Goal: Task Accomplishment & Management: Manage account settings

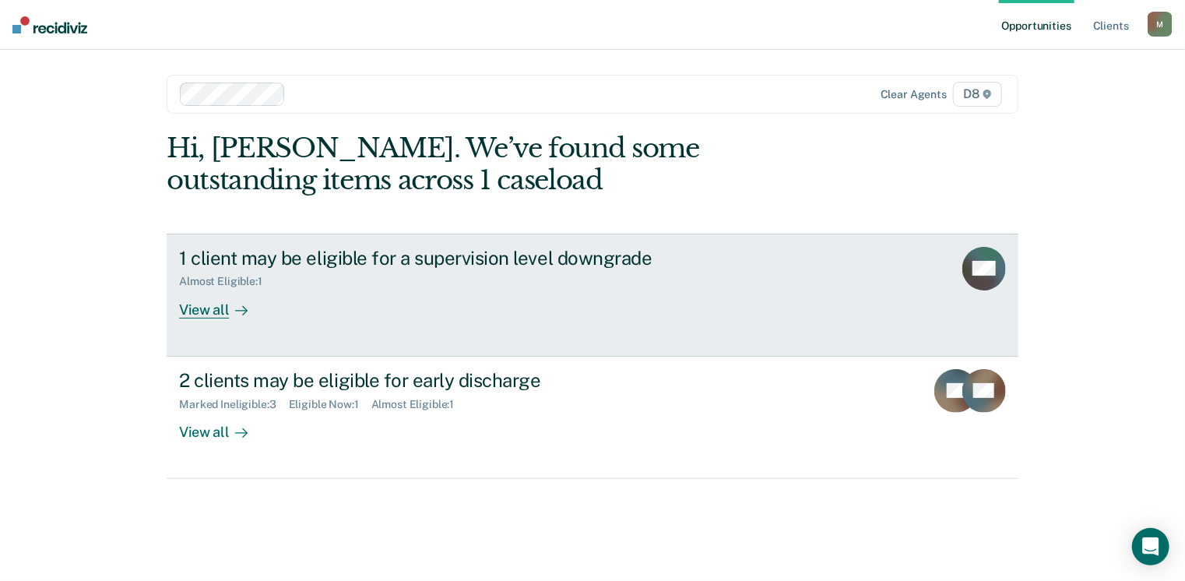
click at [212, 316] on div "View all" at bounding box center [222, 303] width 87 height 30
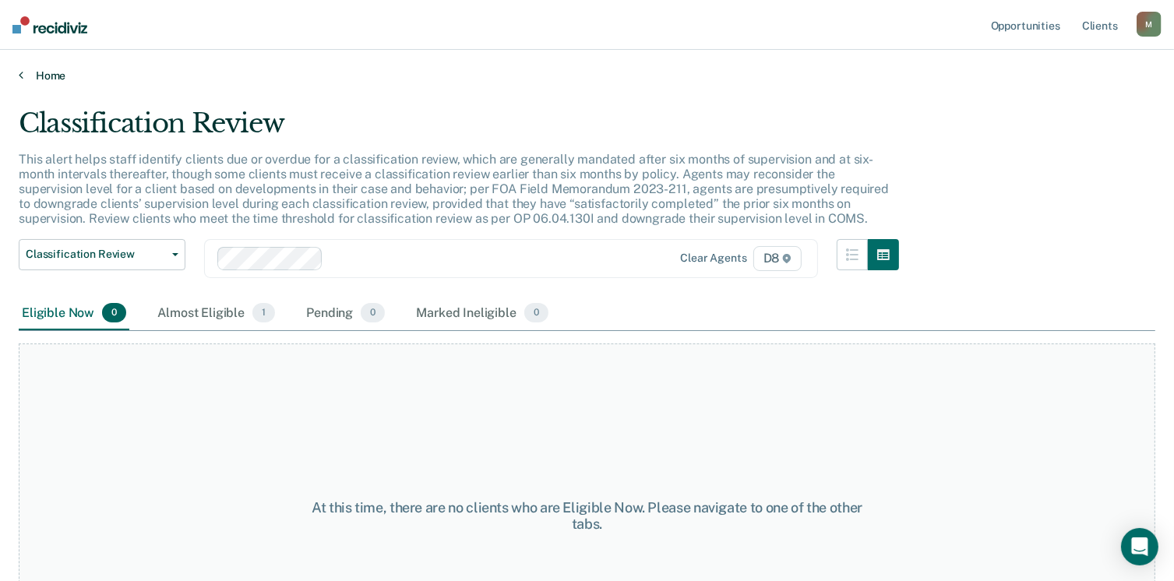
click at [31, 76] on link "Home" at bounding box center [587, 76] width 1136 height 14
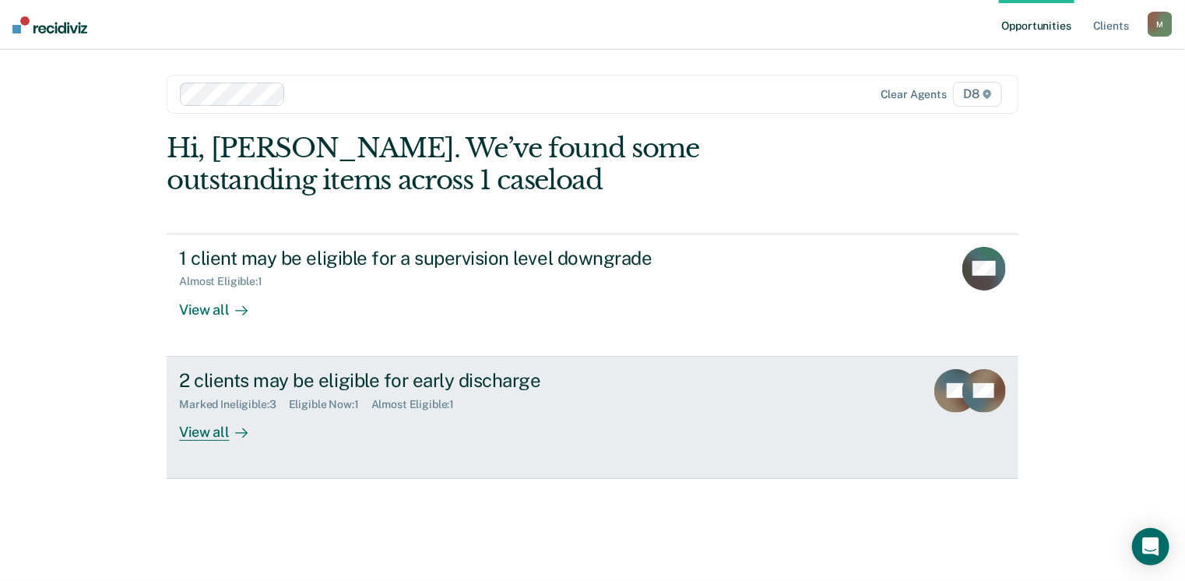
click at [199, 431] on div "View all" at bounding box center [222, 425] width 87 height 30
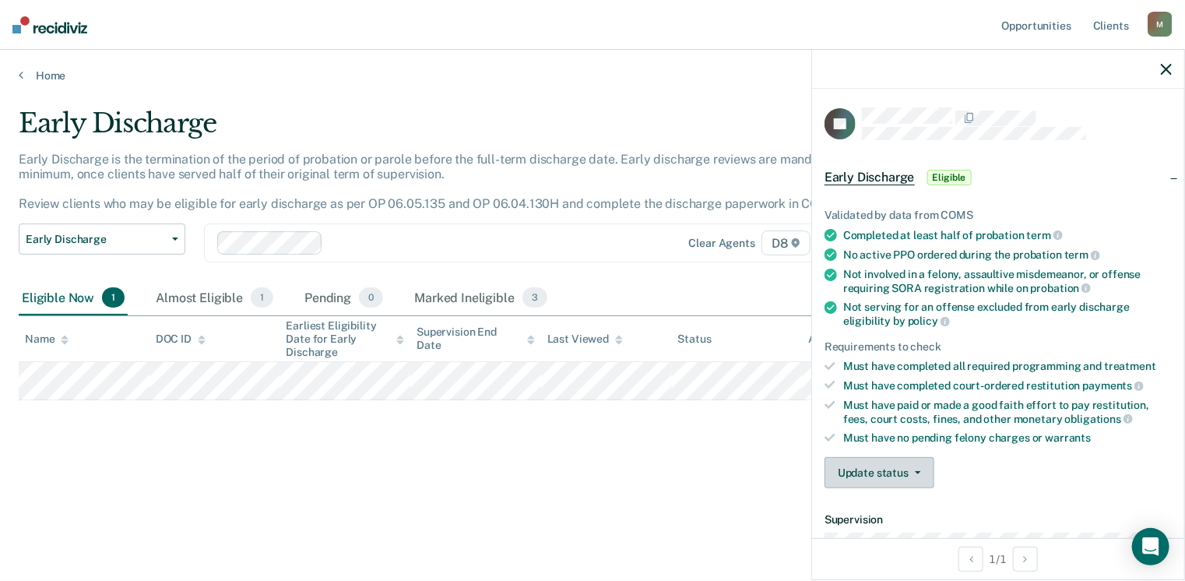
click at [882, 458] on button "Update status" at bounding box center [880, 472] width 110 height 31
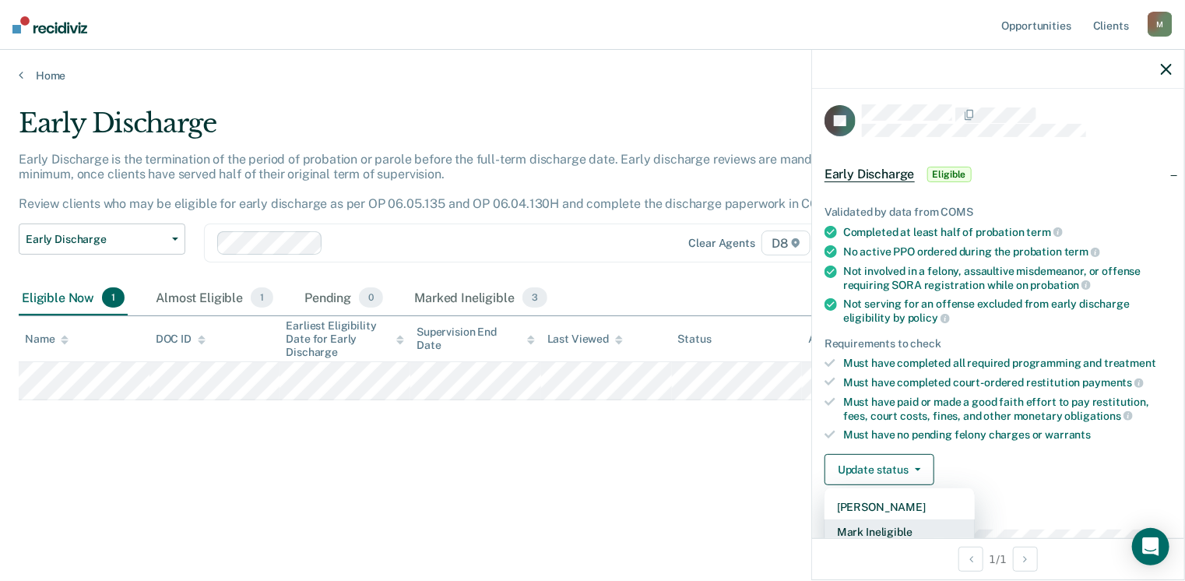
click at [893, 525] on button "Mark Ineligible" at bounding box center [900, 531] width 150 height 25
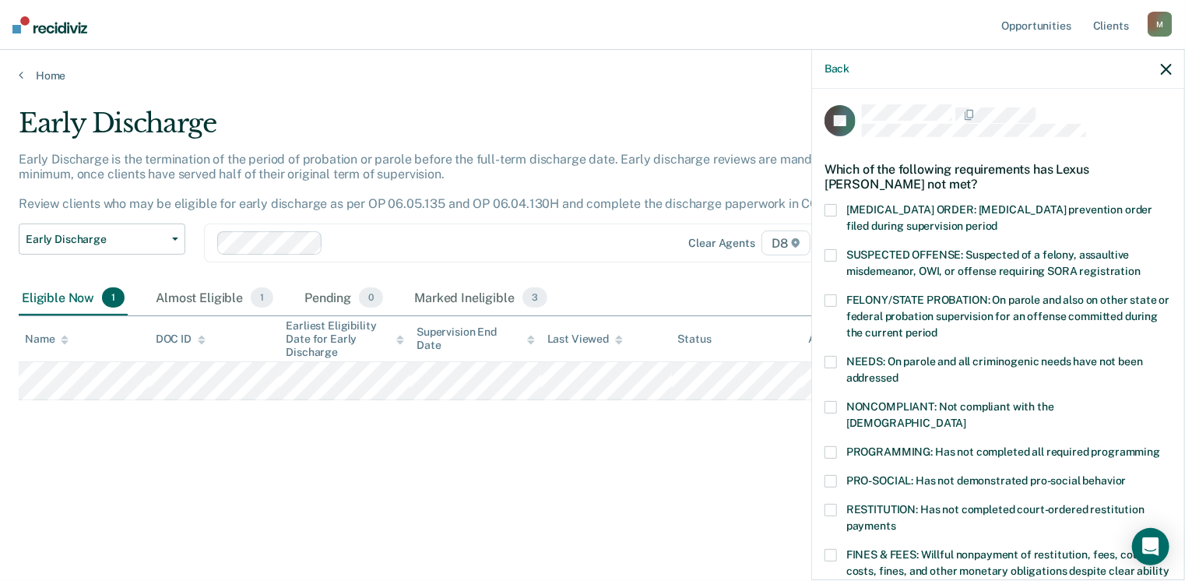
click at [835, 361] on span at bounding box center [831, 362] width 12 height 12
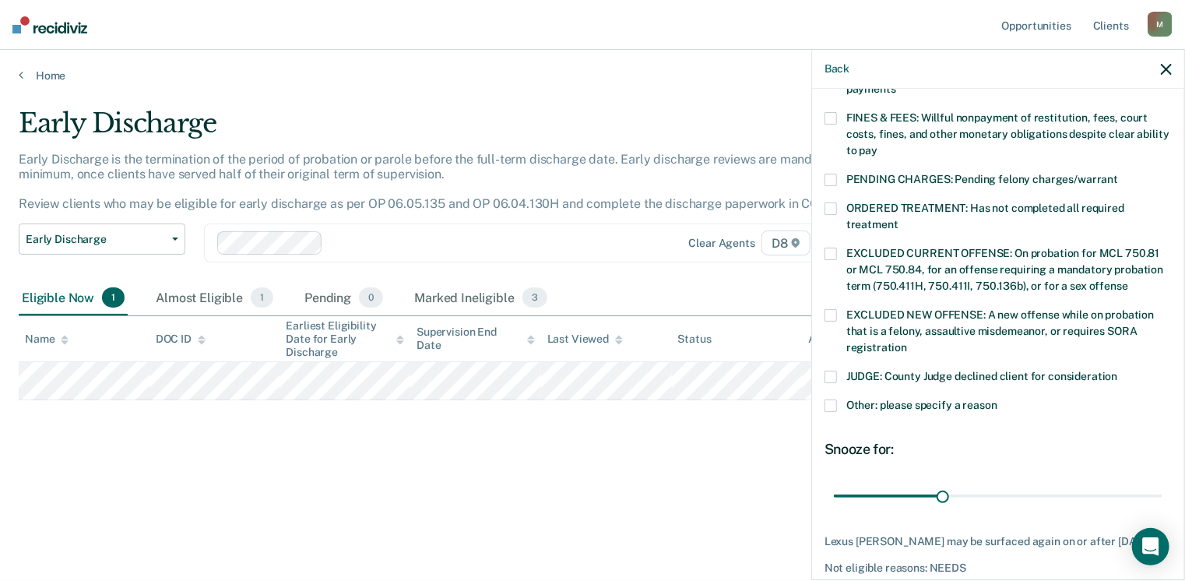
scroll to position [491, 0]
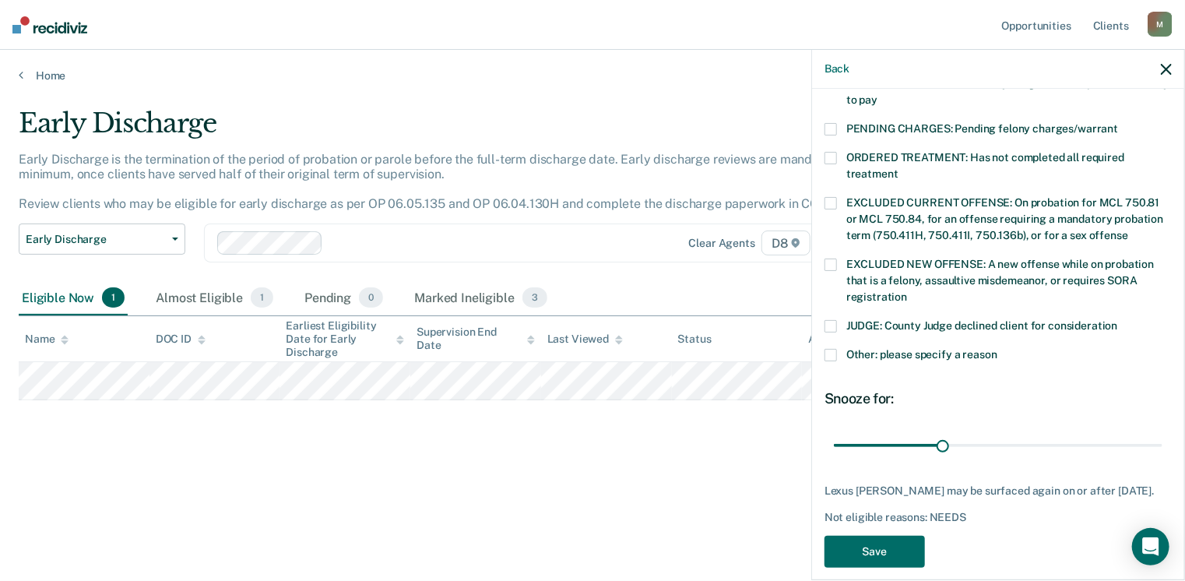
click at [831, 349] on span at bounding box center [831, 355] width 12 height 12
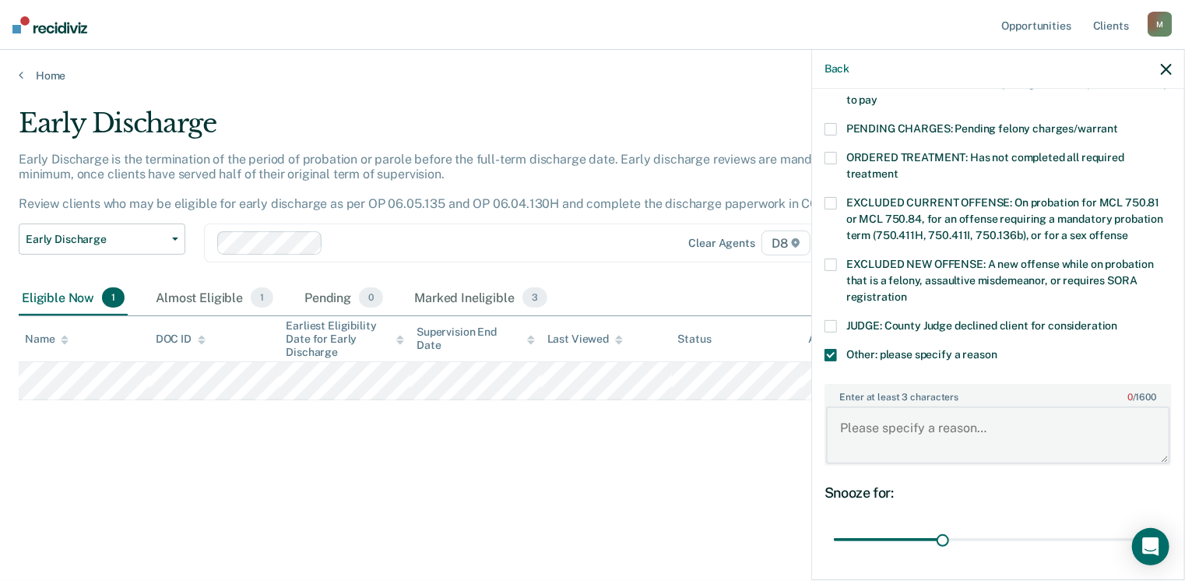
click at [900, 411] on textarea "Enter at least 3 characters 0 / 1600" at bounding box center [998, 436] width 344 height 58
type textarea "Probationer is currently at in-patient treatment due to violations."
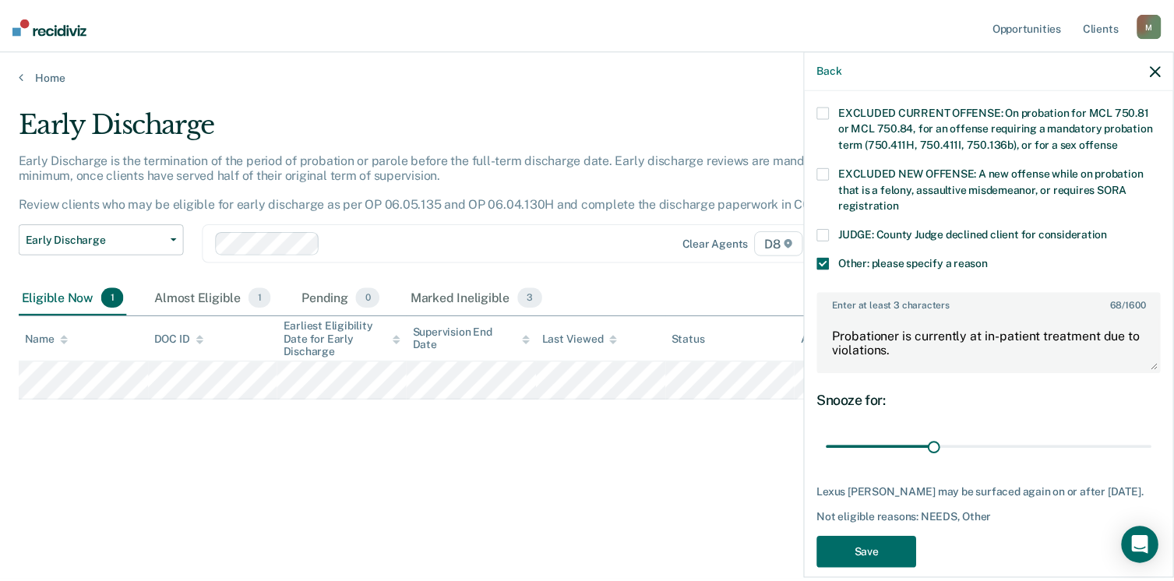
scroll to position [583, 0]
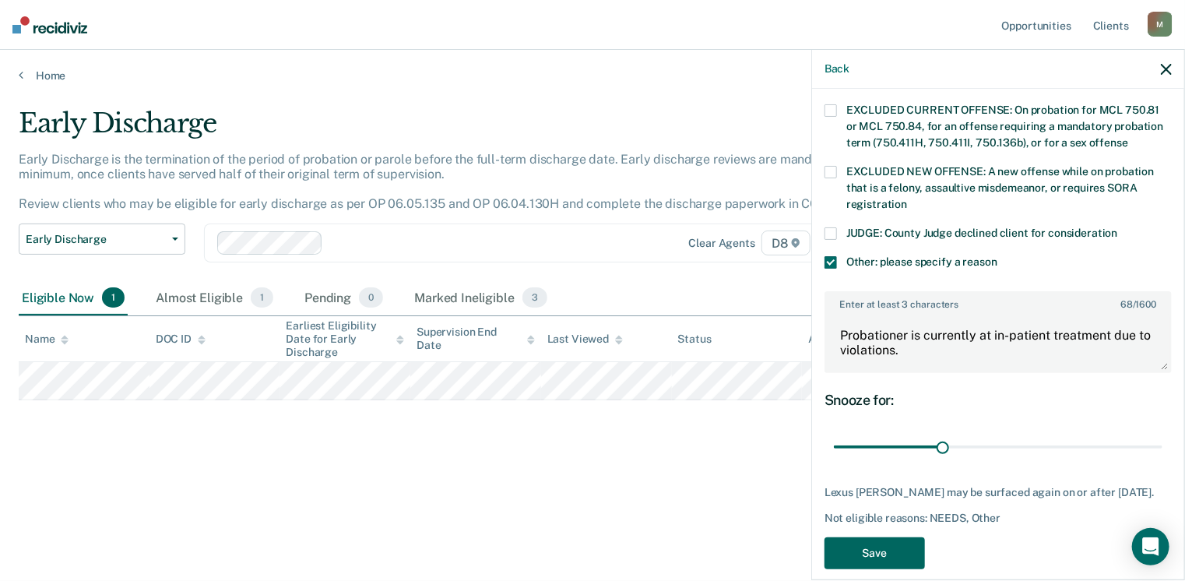
click at [875, 537] on button "Save" at bounding box center [875, 553] width 100 height 32
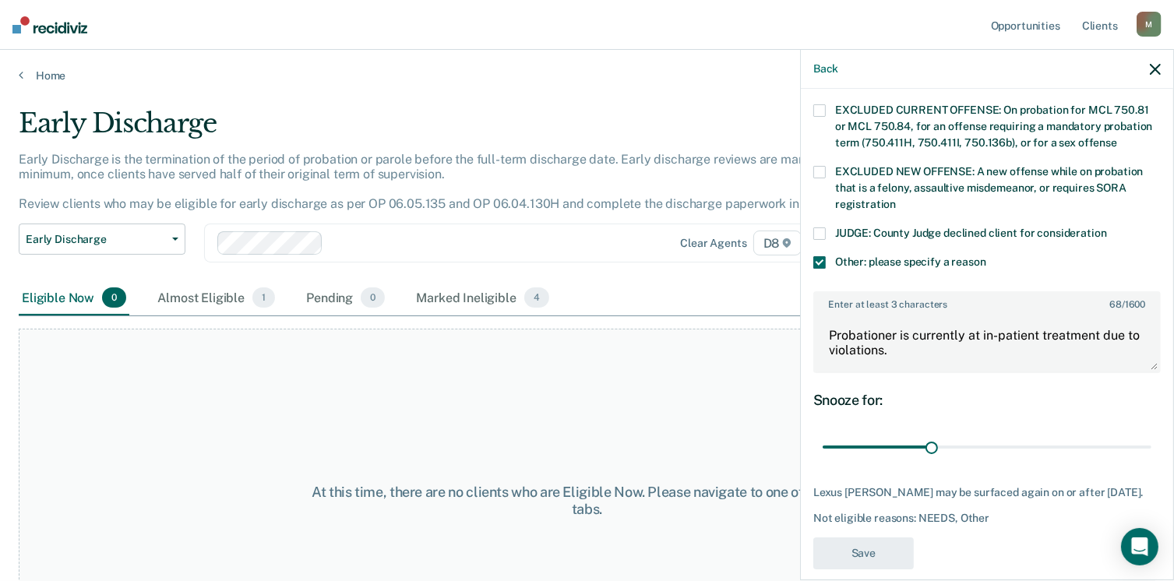
scroll to position [442, 0]
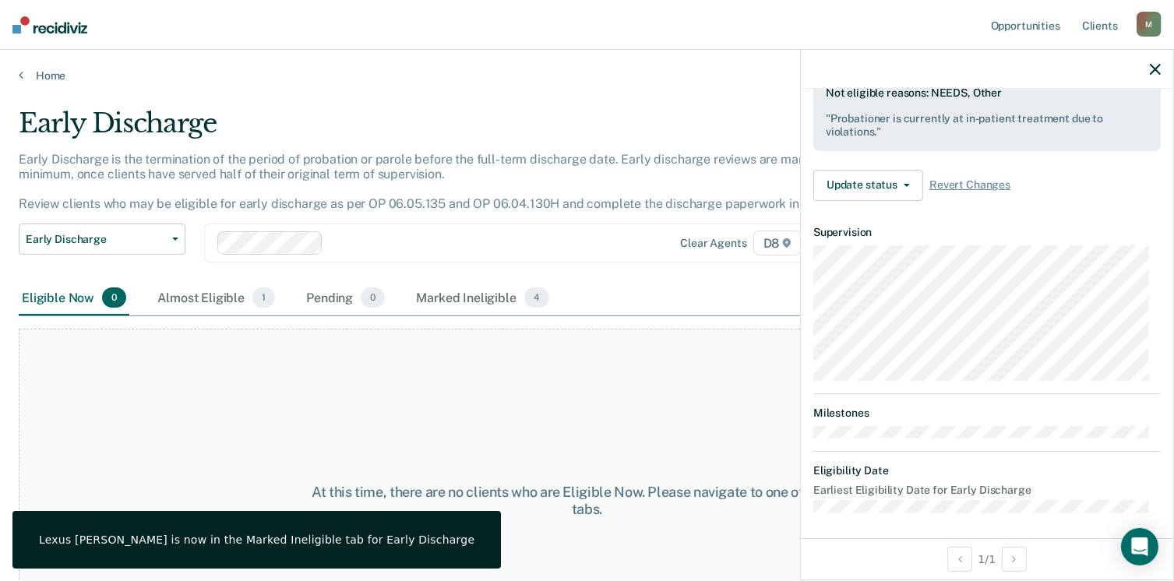
click at [584, 441] on div "At this time, there are no clients who are Eligible Now. Please navigate to one…" at bounding box center [587, 501] width 1136 height 344
